Goal: Information Seeking & Learning: Learn about a topic

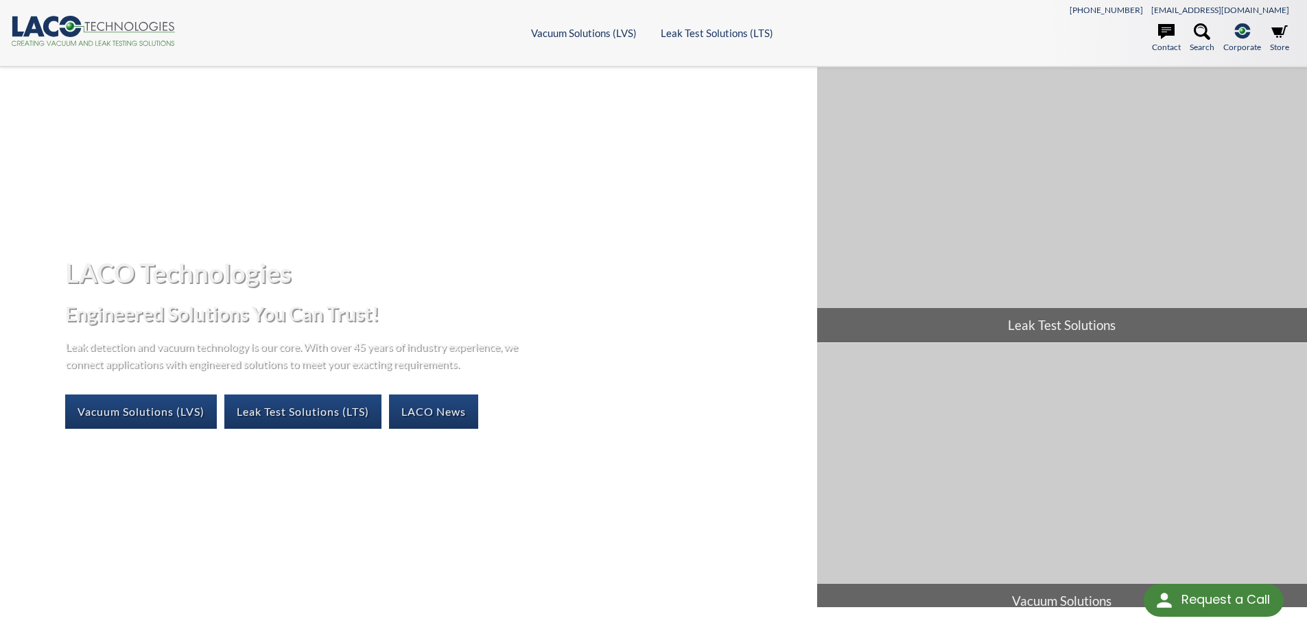
click at [124, 30] on icon ".cls-1{fill:#193661;}.cls-2{fill:#58595b;}.cls-3{fill:url(#radial-gradient);}.c…" at bounding box center [93, 31] width 165 height 30
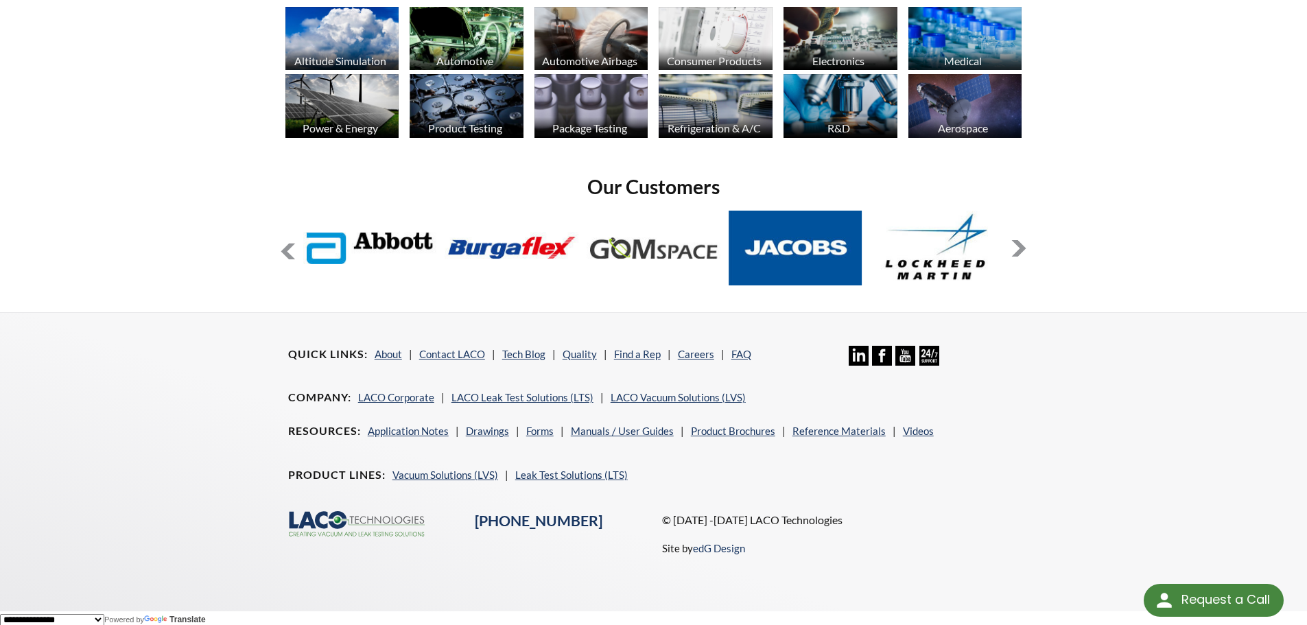
scroll to position [1119, 0]
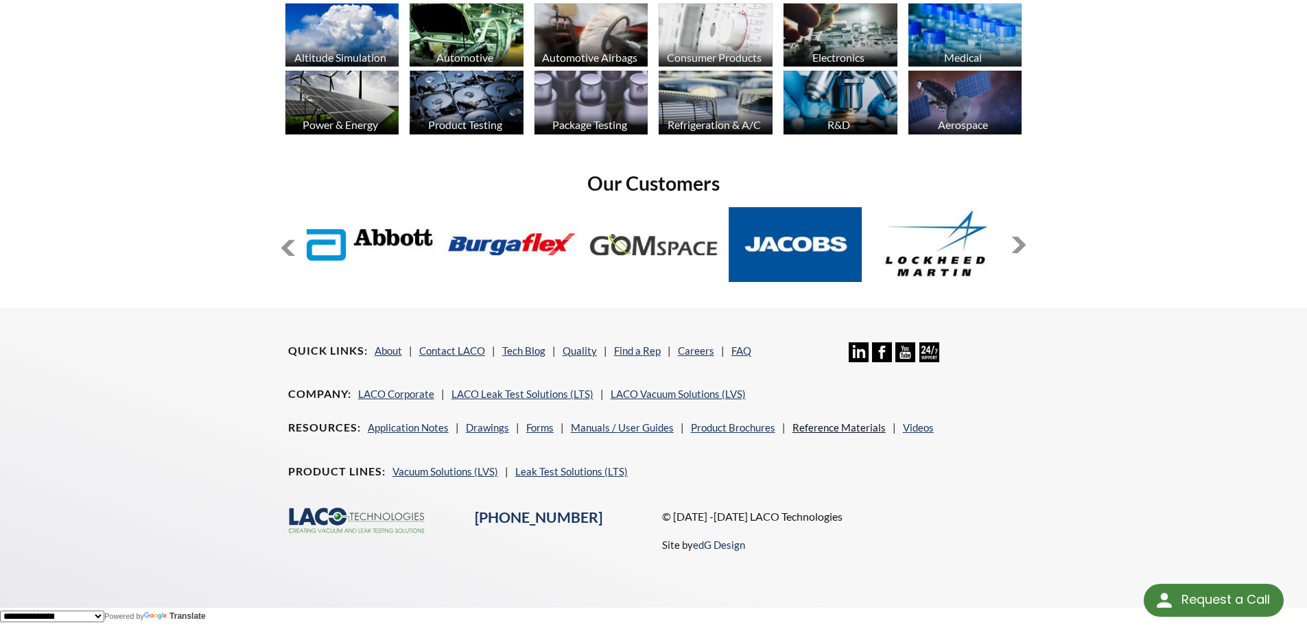
click at [842, 427] on link "Reference Materials" at bounding box center [839, 427] width 93 height 12
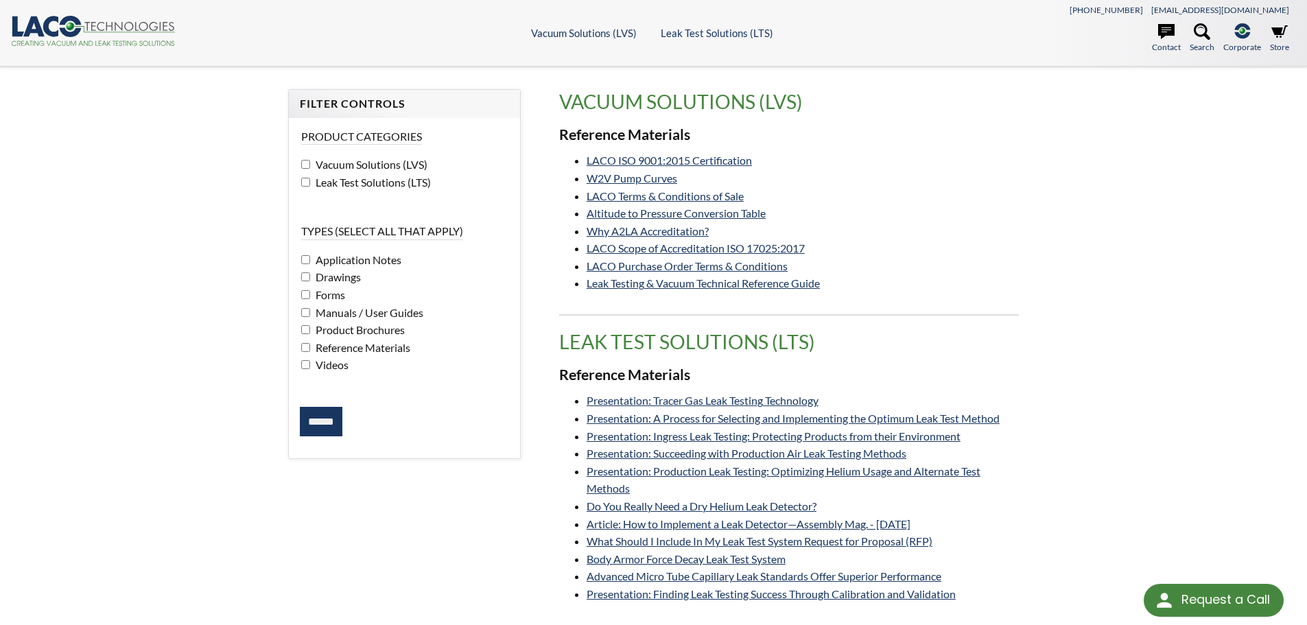
click at [327, 410] on input "******" at bounding box center [321, 422] width 43 height 30
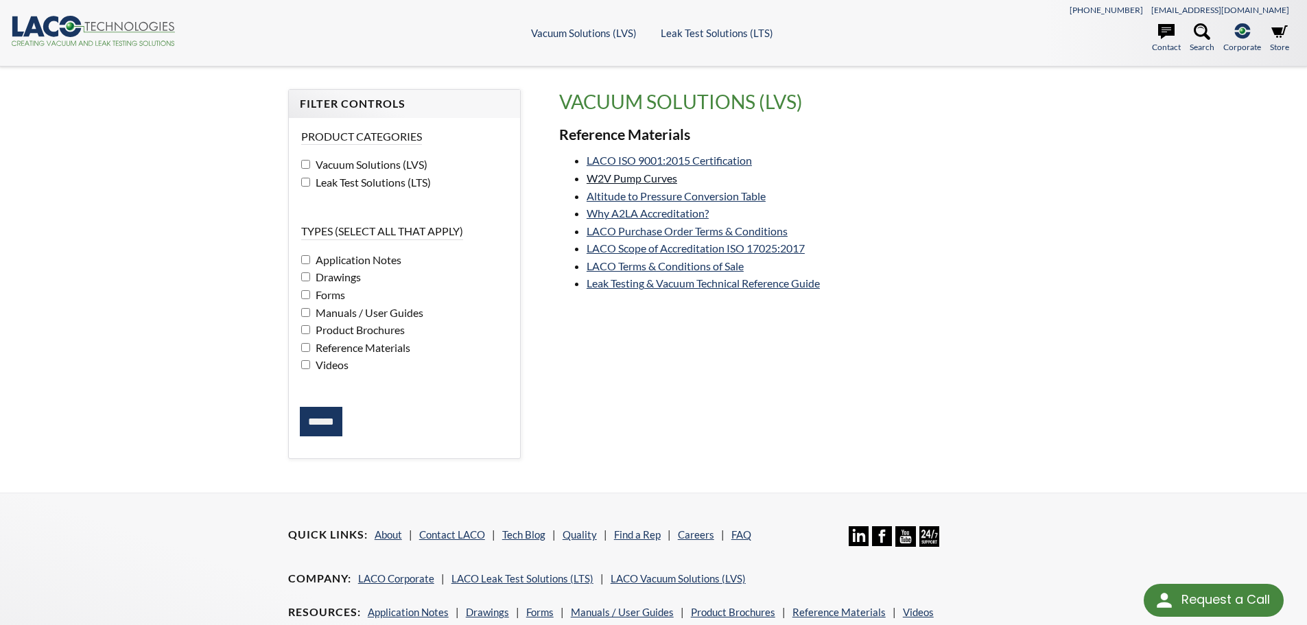
click at [637, 180] on link "W2V Pump Curves" at bounding box center [632, 178] width 91 height 13
select select "Language Translate Widget"
click at [644, 285] on link "Leak Testing & Vacuum Technical Reference Guide" at bounding box center [703, 283] width 233 height 13
click at [618, 162] on link "LACO ISO 9001:2015 Certification" at bounding box center [669, 160] width 165 height 13
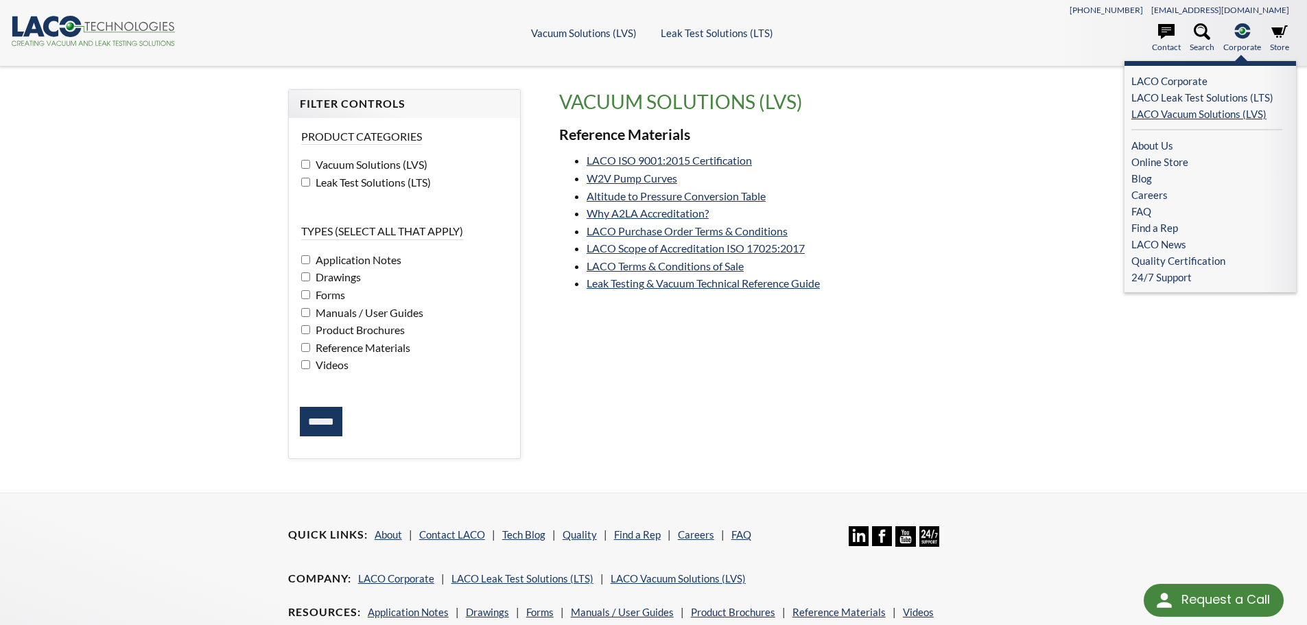
click at [1168, 115] on link "LACO Vacuum Solutions (LVS)" at bounding box center [1207, 114] width 151 height 16
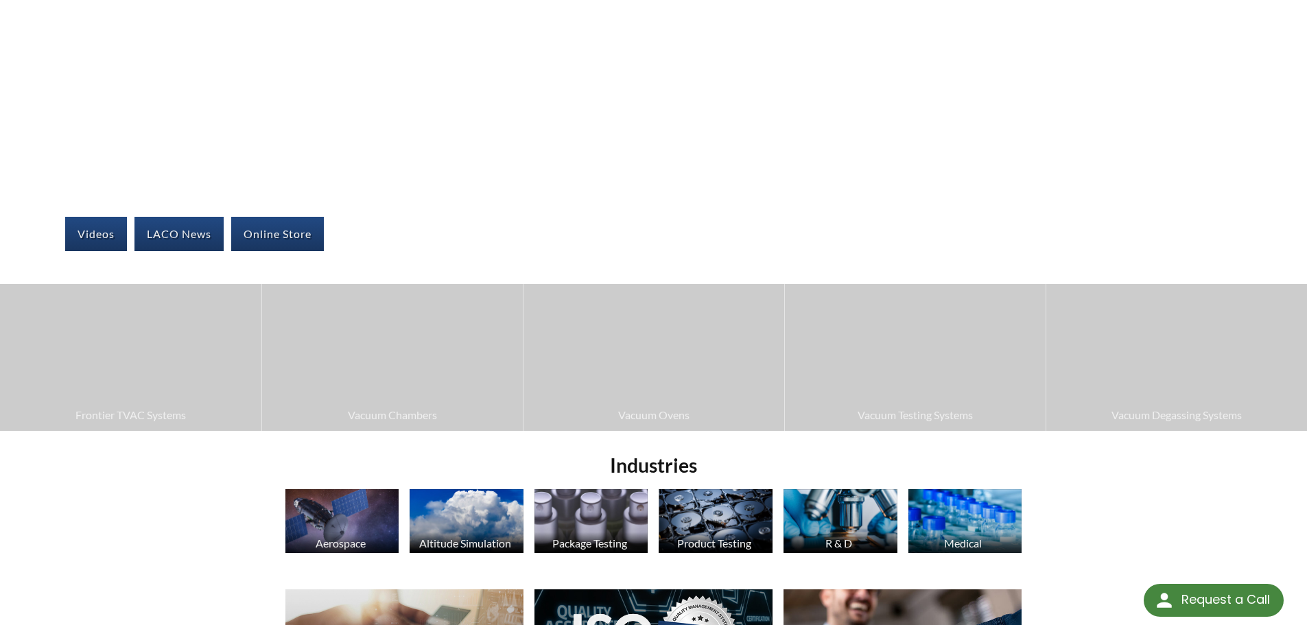
scroll to position [173, 0]
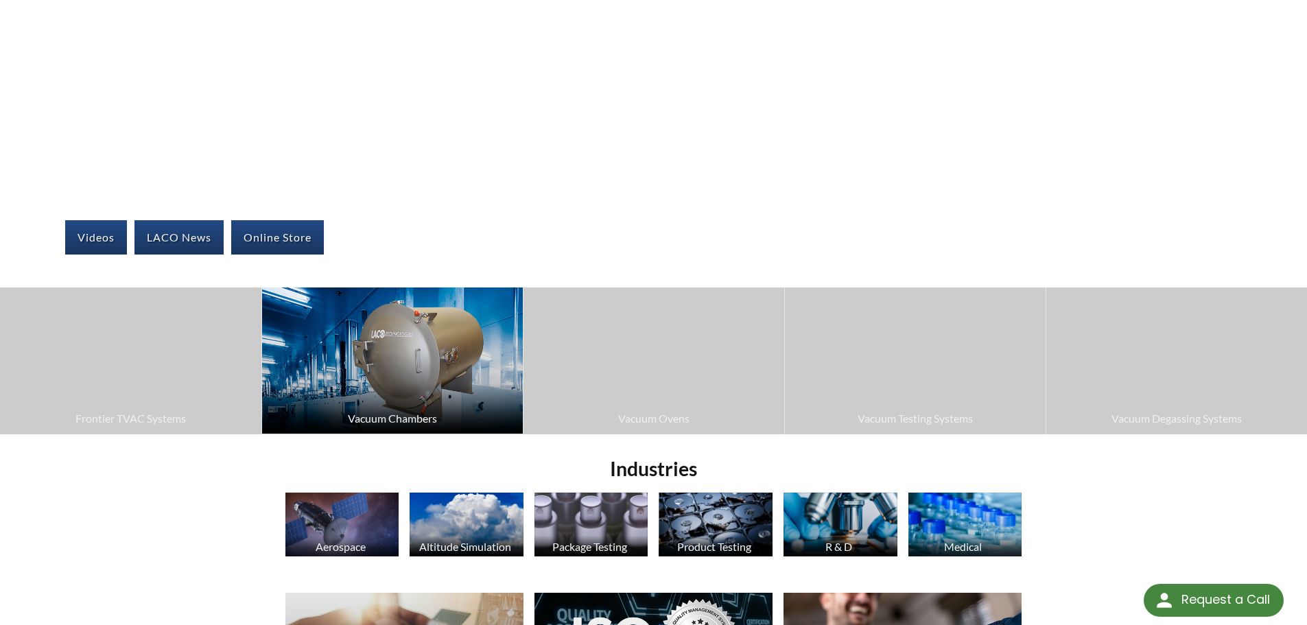
click at [422, 367] on img at bounding box center [392, 361] width 261 height 146
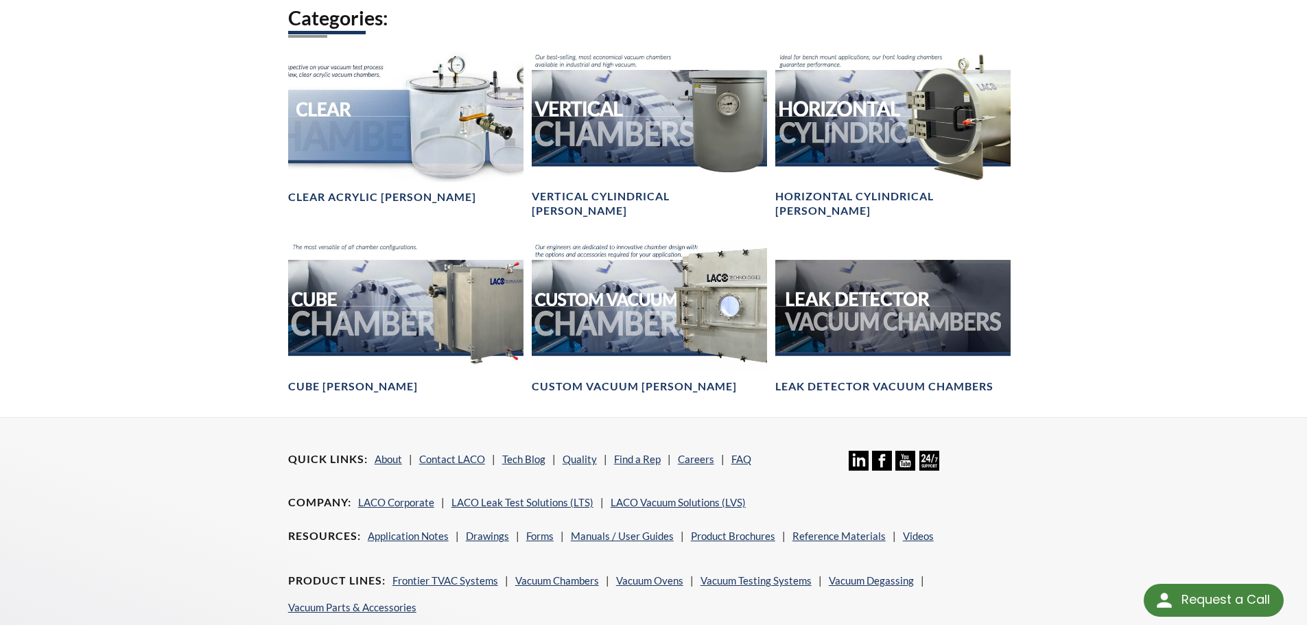
scroll to position [824, 0]
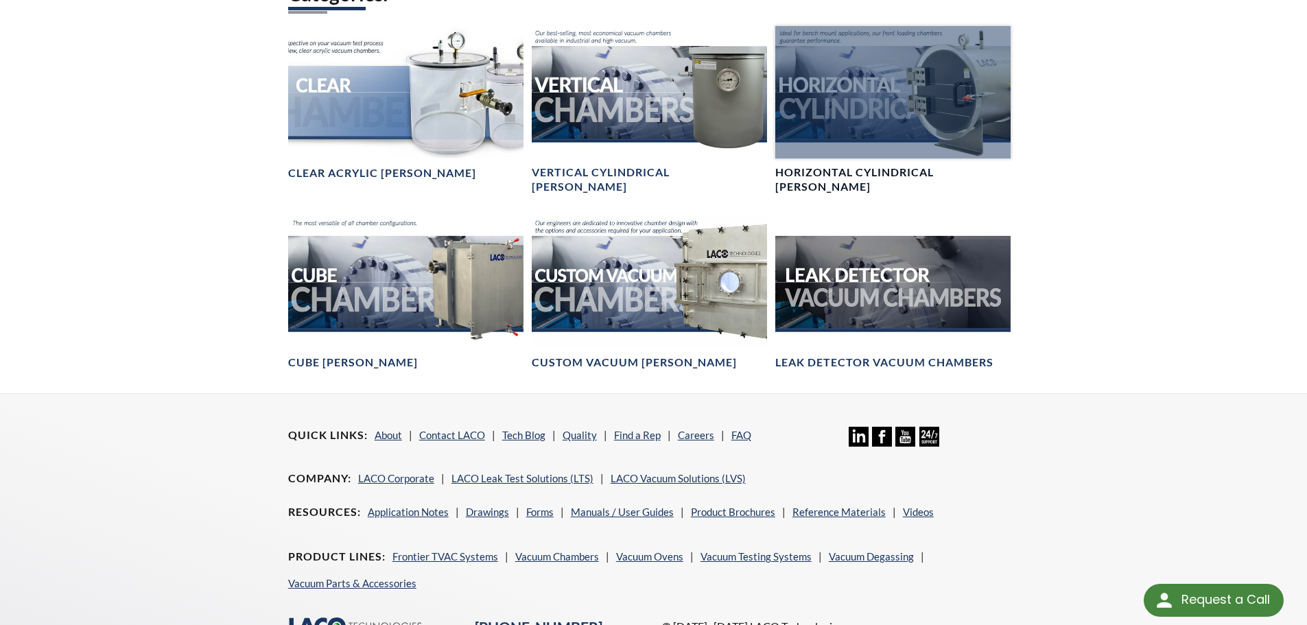
click at [891, 127] on div at bounding box center [893, 92] width 235 height 132
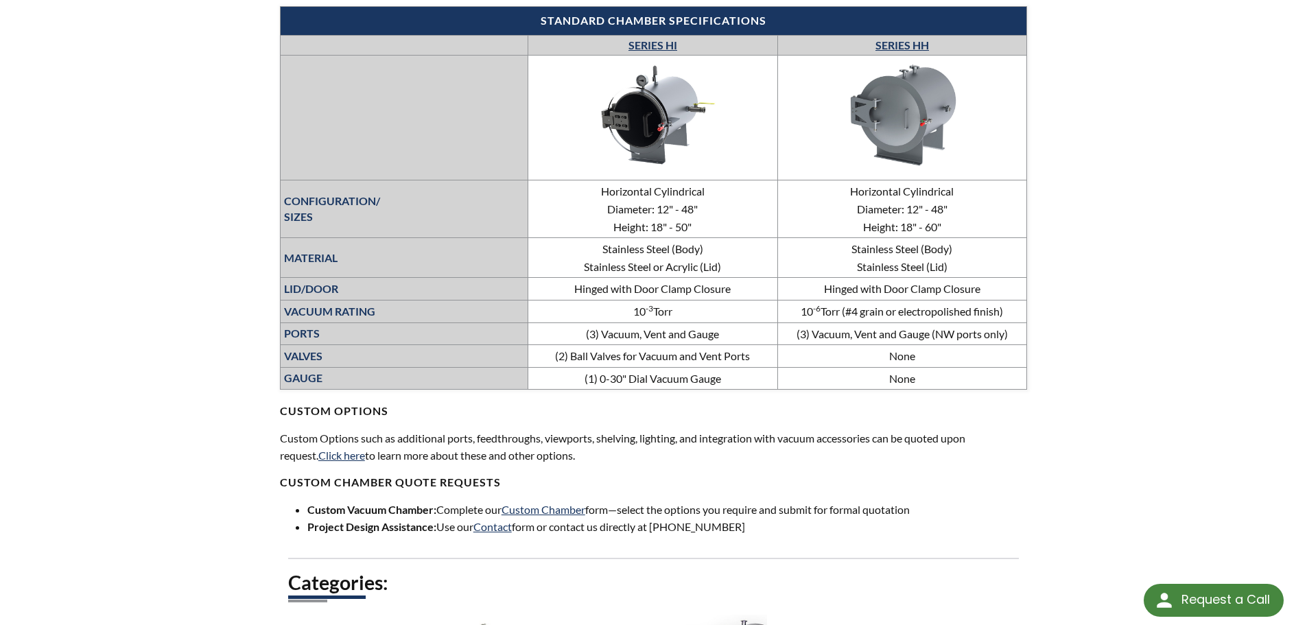
scroll to position [288, 0]
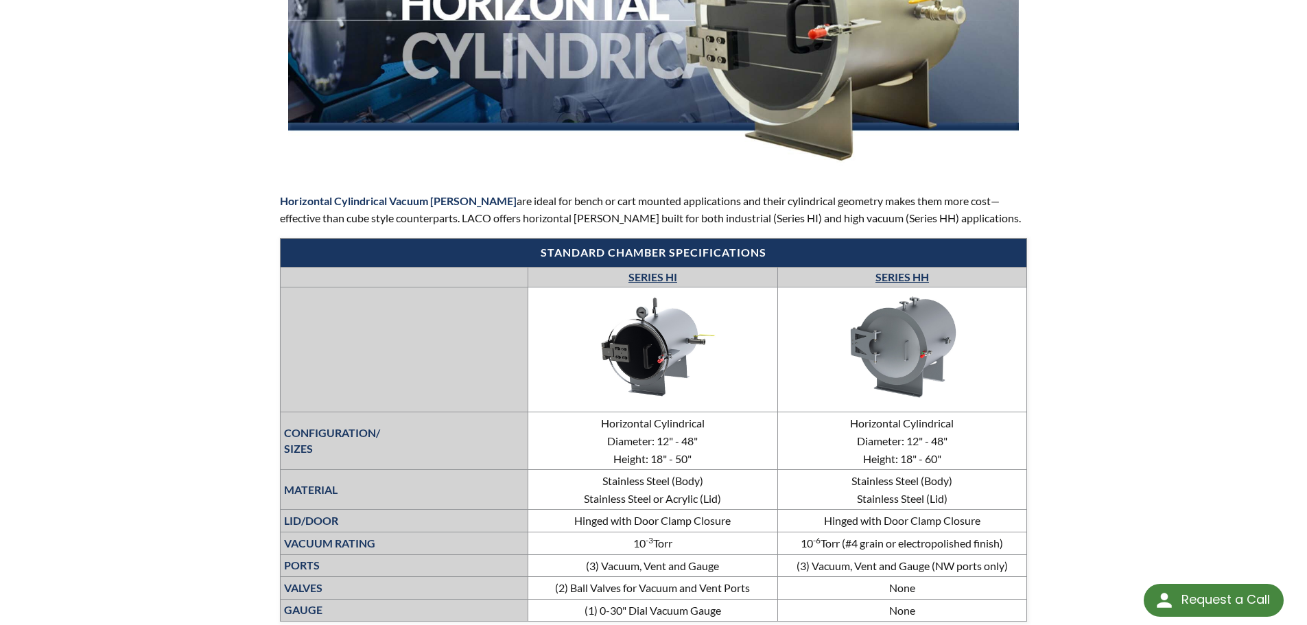
click at [905, 326] on img at bounding box center [903, 348] width 206 height 116
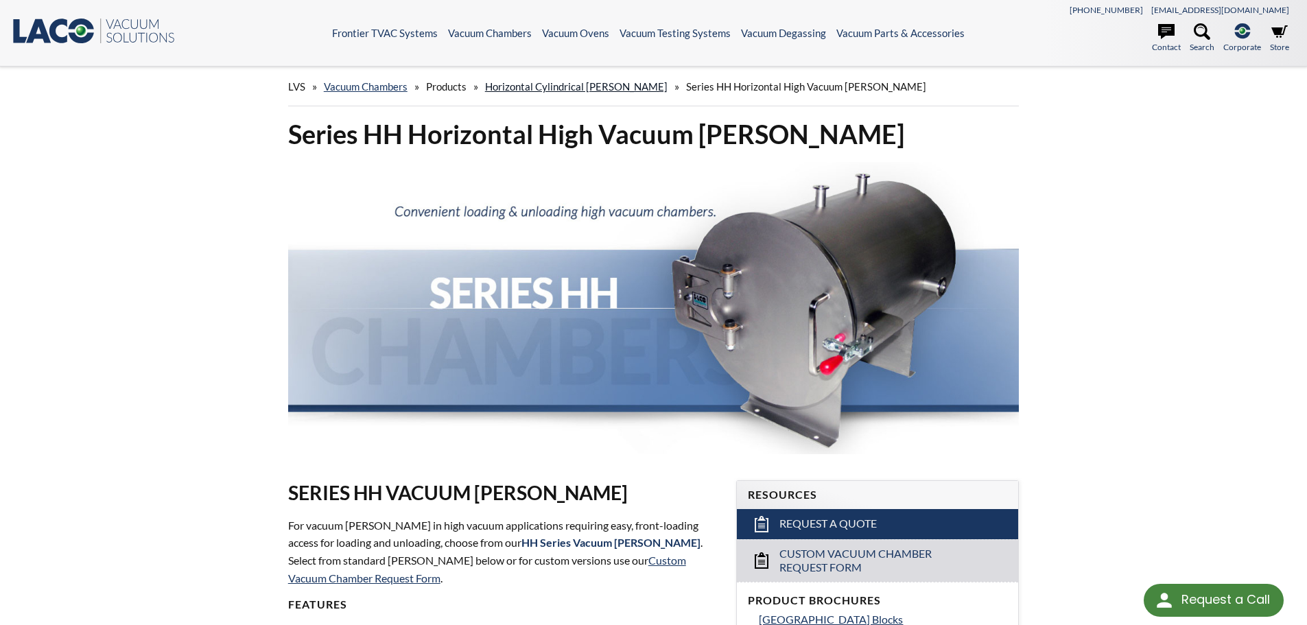
click at [570, 84] on link "Horizontal Cylindrical [PERSON_NAME]" at bounding box center [576, 86] width 183 height 12
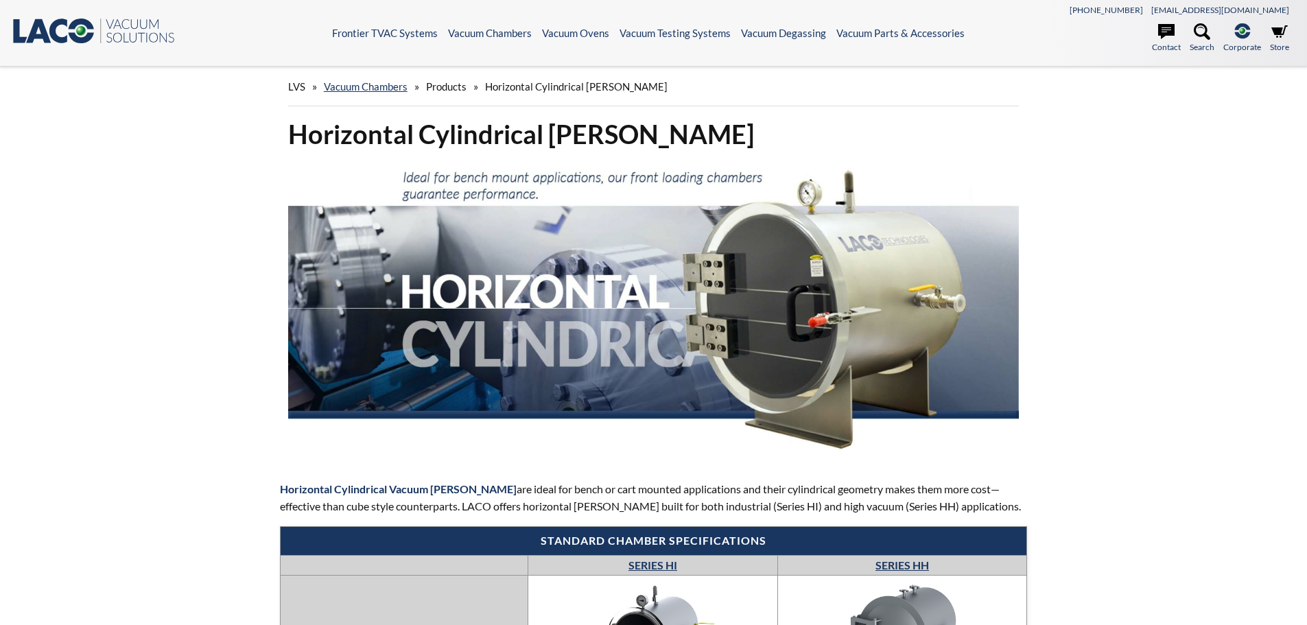
select select "Language Translate Widget"
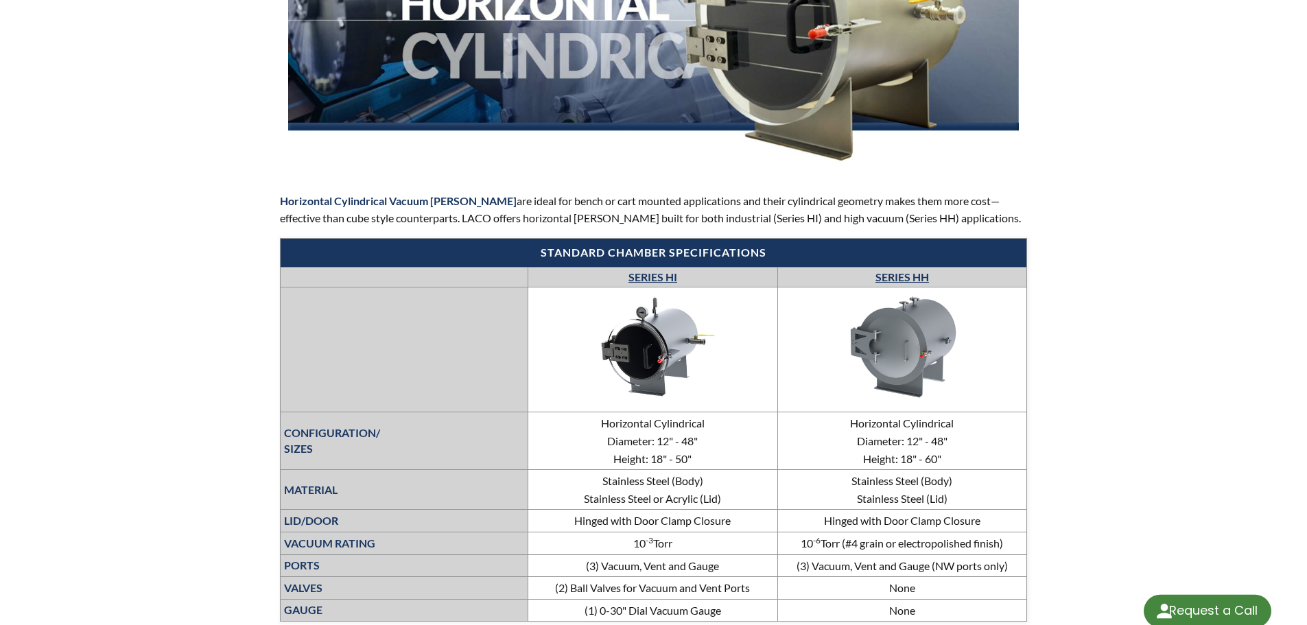
scroll to position [288, 0]
select select "Language Translate Widget"
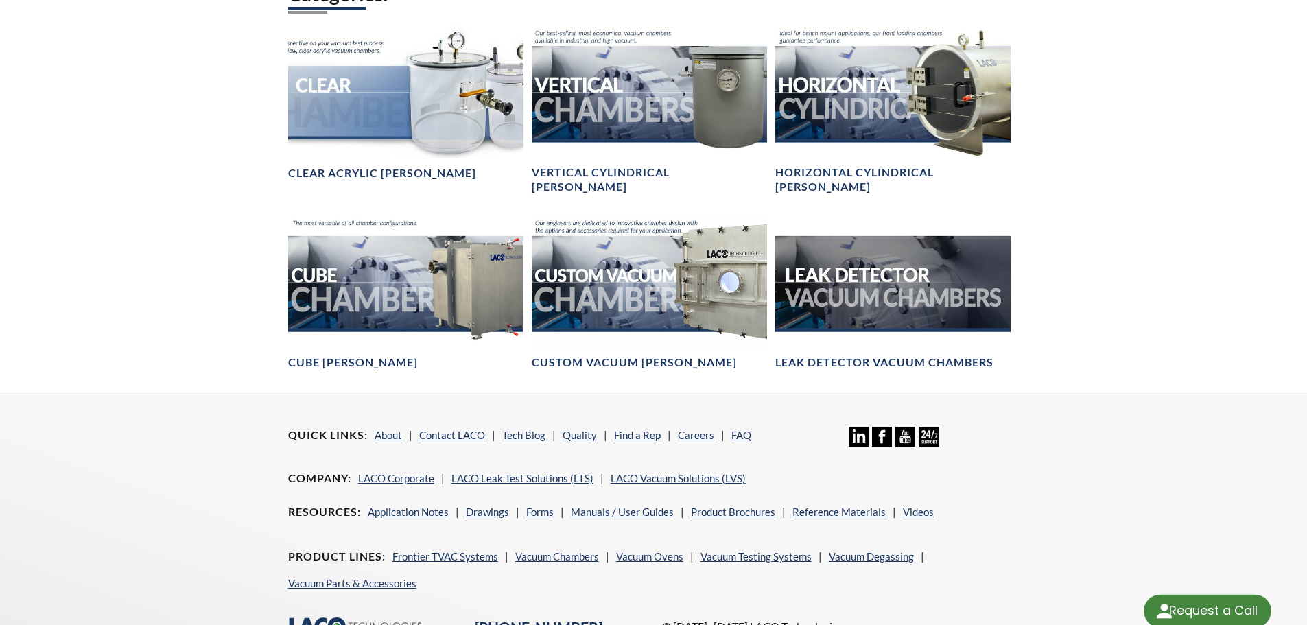
select select "Language Translate Widget"
